Goal: Task Accomplishment & Management: Use online tool/utility

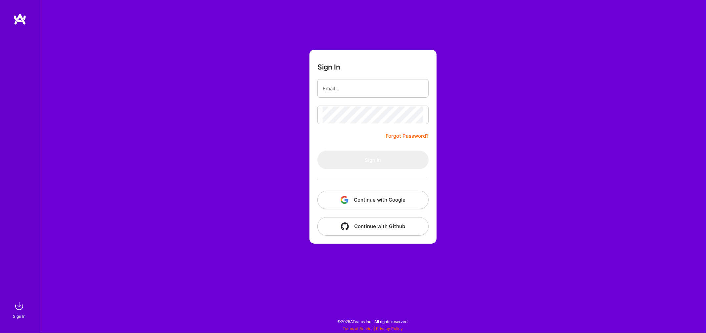
click at [368, 199] on button "Continue with Google" at bounding box center [372, 200] width 111 height 19
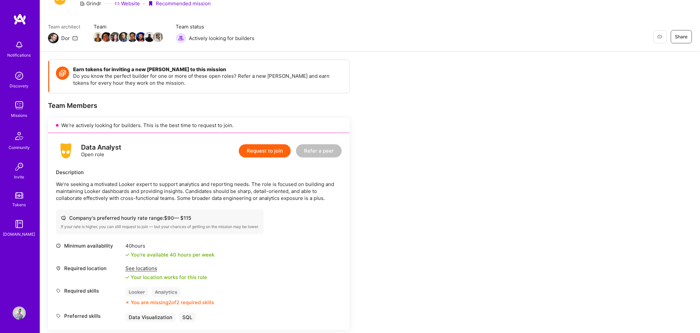
scroll to position [93, 0]
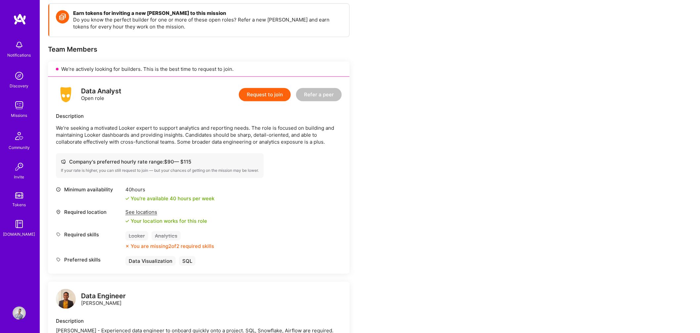
click at [144, 212] on div "See locations" at bounding box center [166, 212] width 82 height 7
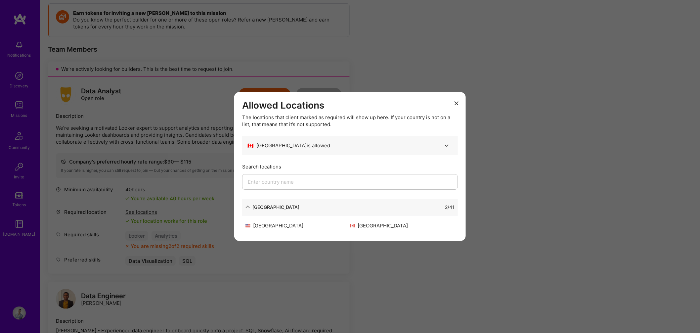
click at [248, 205] on icon "modal" at bounding box center [248, 207] width 5 height 5
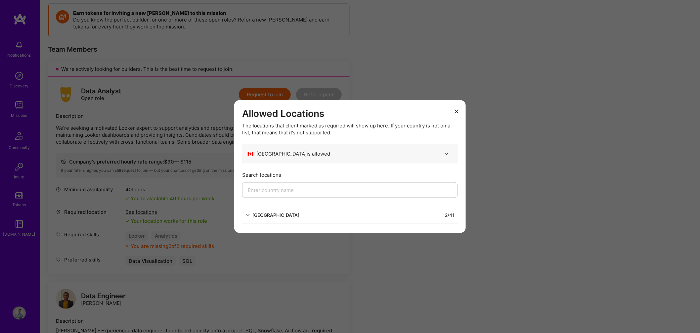
click at [253, 215] on div "[GEOGRAPHIC_DATA]" at bounding box center [276, 215] width 47 height 7
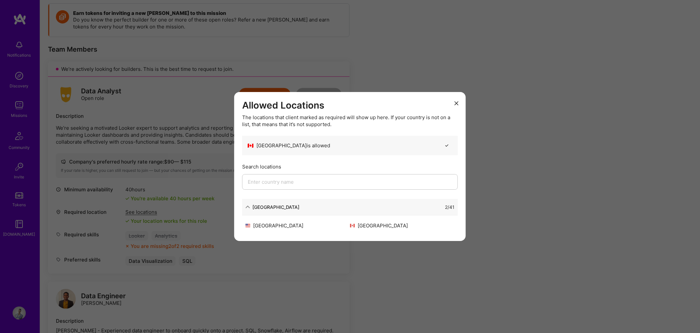
click at [455, 101] on icon "modal" at bounding box center [457, 103] width 4 height 4
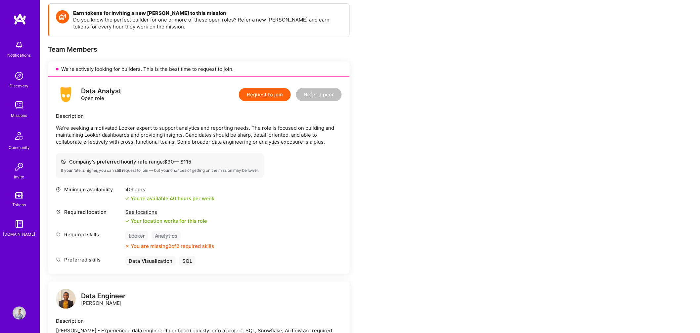
click at [171, 134] on p "We’re seeking a motivated Looker expert to support analytics and reporting need…" at bounding box center [199, 134] width 286 height 21
drag, startPoint x: 82, startPoint y: 90, endPoint x: 120, endPoint y: 93, distance: 38.2
click at [120, 93] on div "Data Analyst" at bounding box center [101, 91] width 40 height 7
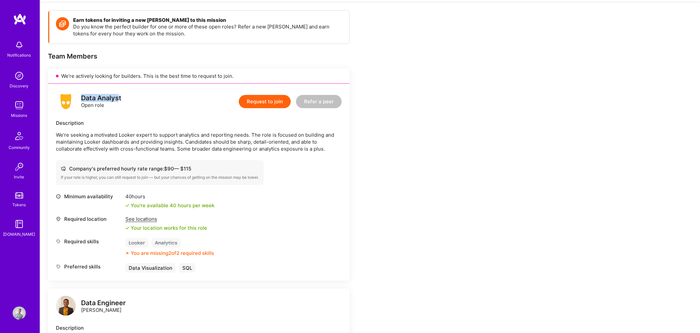
scroll to position [0, 0]
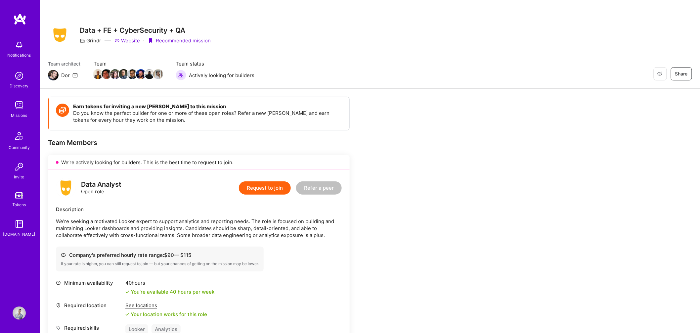
click at [114, 210] on div "Description" at bounding box center [199, 209] width 286 height 7
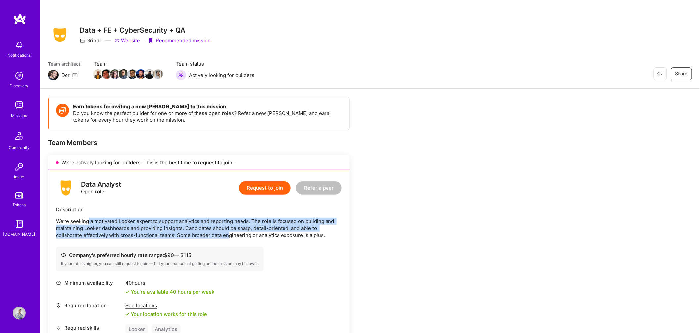
drag, startPoint x: 88, startPoint y: 221, endPoint x: 231, endPoint y: 236, distance: 143.8
click at [231, 236] on p "We’re seeking a motivated Looker expert to support analytics and reporting need…" at bounding box center [199, 228] width 286 height 21
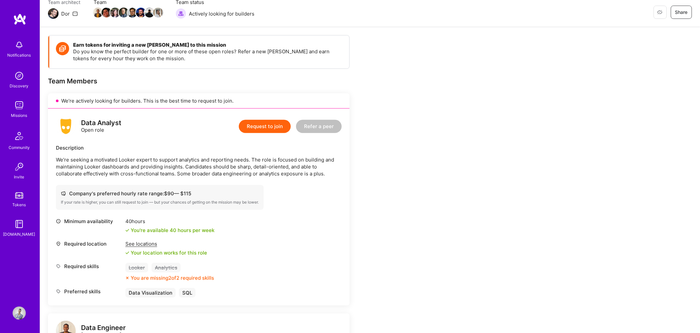
scroll to position [65, 0]
